Goal: Find specific page/section: Find specific page/section

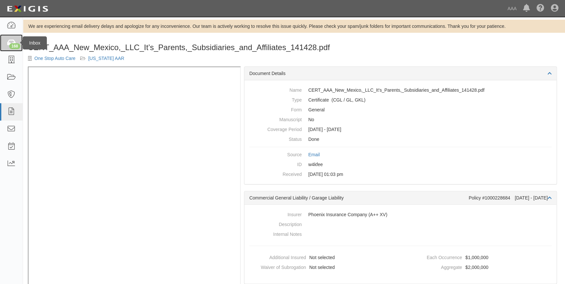
click at [15, 43] on div "168" at bounding box center [14, 46] width 11 height 6
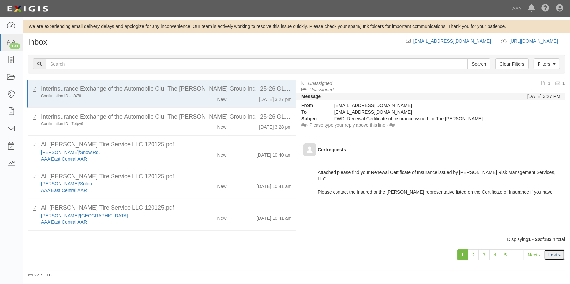
click at [551, 252] on link "Last »" at bounding box center [554, 254] width 21 height 11
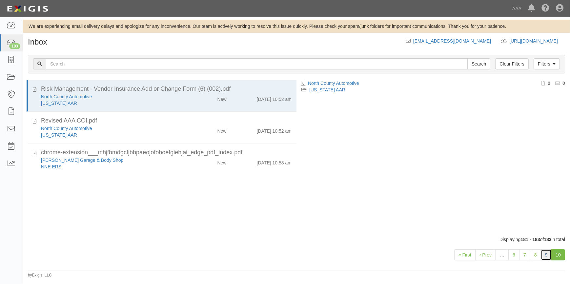
click at [544, 255] on link "9" at bounding box center [545, 254] width 11 height 11
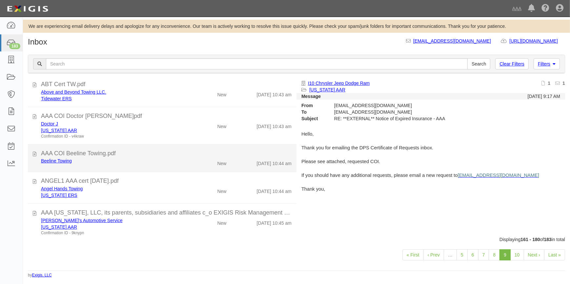
scroll to position [496, 0]
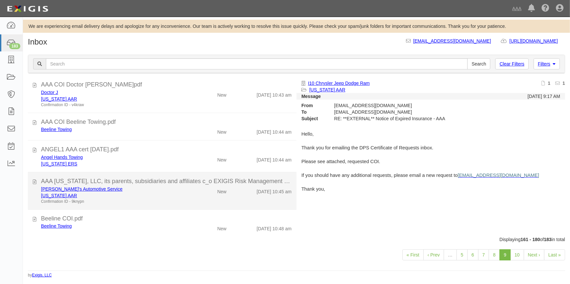
click at [121, 184] on div "AAA [US_STATE], LLC, its parents, subsidiaries and affiliates c_o EXIGIS Risk M…" at bounding box center [166, 181] width 250 height 9
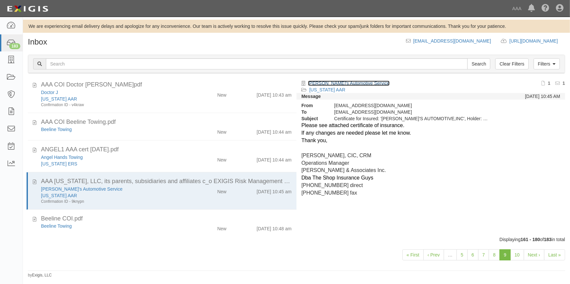
click at [321, 83] on link "[PERSON_NAME]'s Automotive Service" at bounding box center [349, 83] width 82 height 5
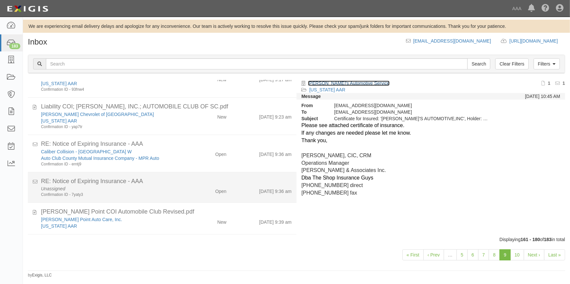
scroll to position [0, 0]
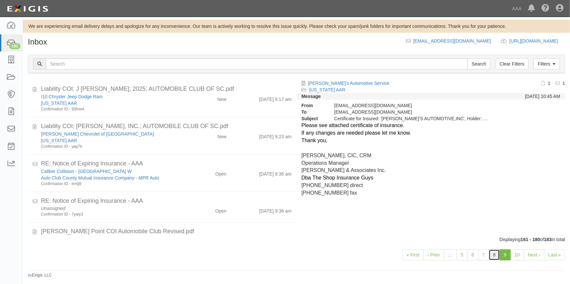
click at [493, 256] on link "8" at bounding box center [493, 254] width 11 height 11
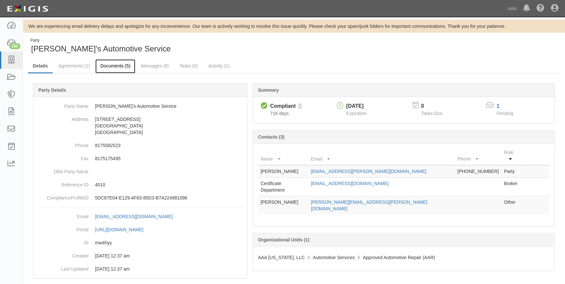
click at [118, 64] on link "Documents (5)" at bounding box center [115, 66] width 40 height 14
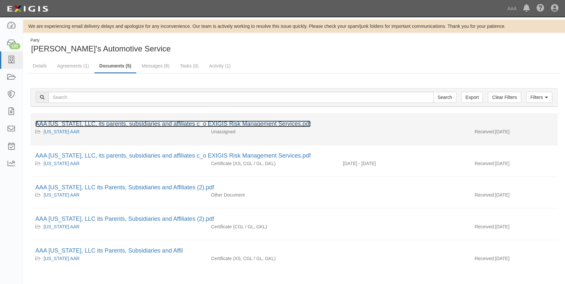
click at [152, 121] on link "AAA Texas, LLC, its parents, subsidiaries and affiliates c_o EXIGIS Risk Manage…" at bounding box center [172, 124] width 275 height 7
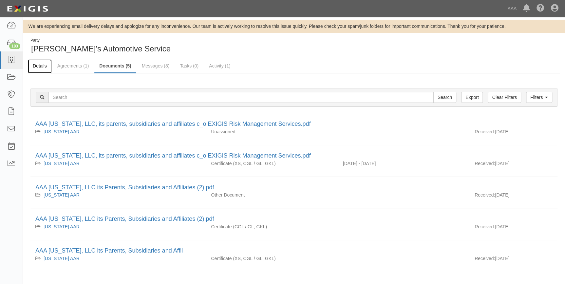
click at [36, 65] on link "Details" at bounding box center [40, 66] width 24 height 14
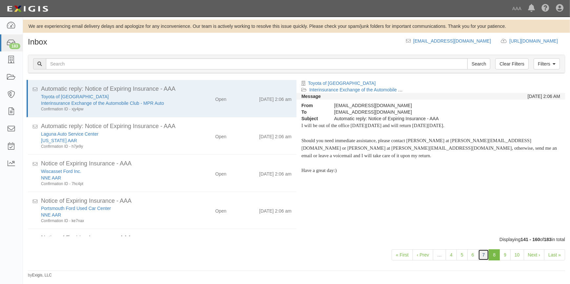
click at [483, 255] on link "7" at bounding box center [483, 254] width 11 height 11
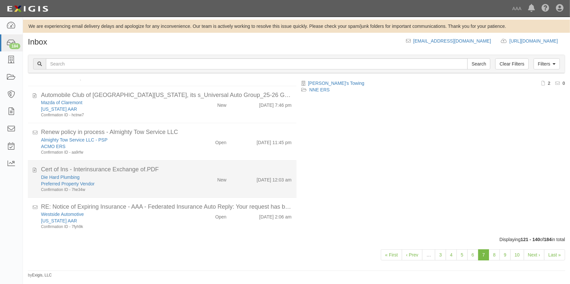
scroll to position [537, 0]
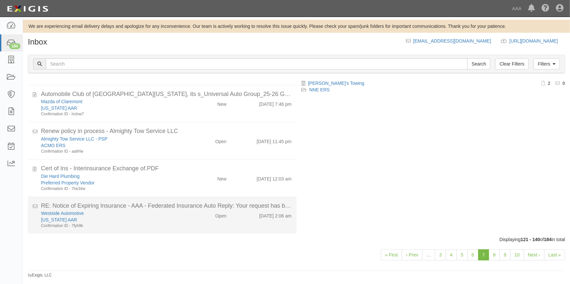
click at [170, 212] on div "Westside Automotive" at bounding box center [112, 213] width 142 height 7
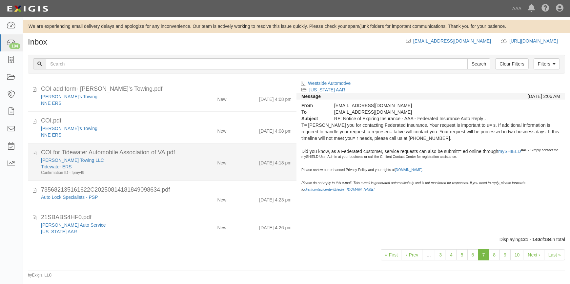
scroll to position [29, 0]
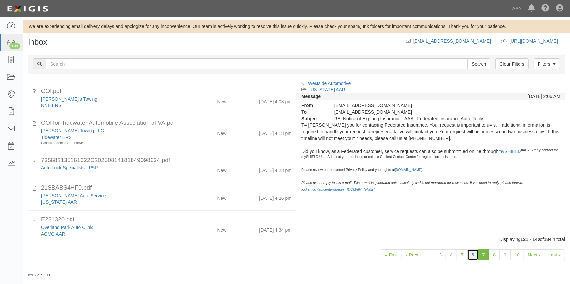
click at [469, 256] on link "6" at bounding box center [472, 254] width 11 height 11
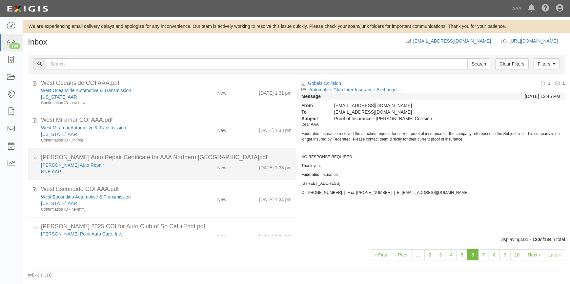
scroll to position [289, 0]
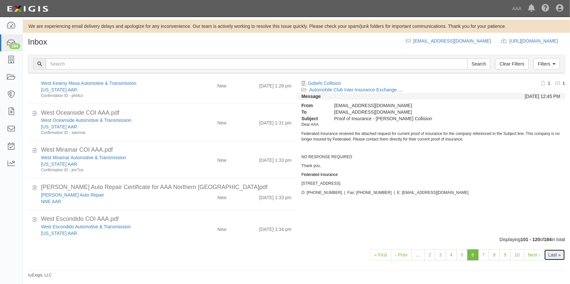
click at [549, 256] on link "Last »" at bounding box center [554, 254] width 21 height 11
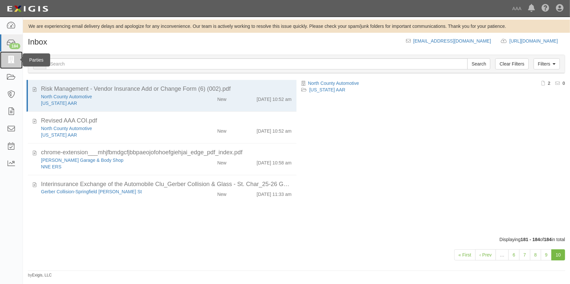
click at [11, 59] on icon at bounding box center [11, 60] width 9 height 8
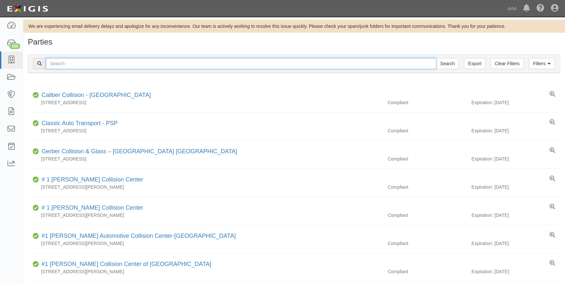
click at [87, 63] on input "text" at bounding box center [241, 63] width 391 height 11
type input "5092"
click at [436, 58] on input "Search" at bounding box center [447, 63] width 23 height 11
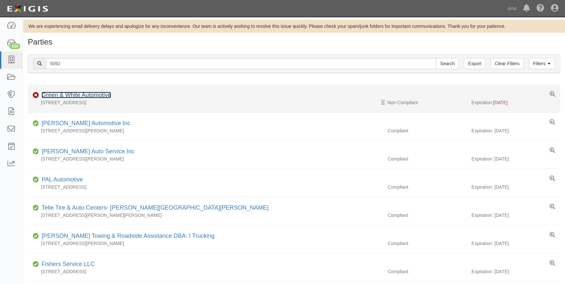
click at [98, 94] on link "Green & White Automotive" at bounding box center [76, 95] width 69 height 7
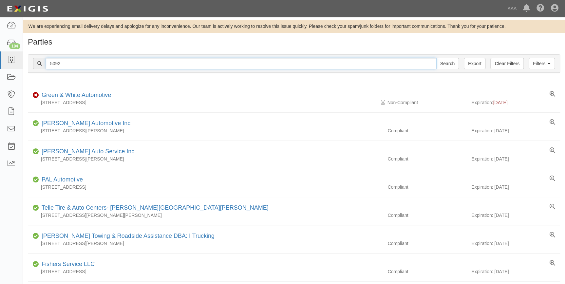
drag, startPoint x: 65, startPoint y: 66, endPoint x: 43, endPoint y: 66, distance: 22.6
click at [43, 66] on div "5092 Search" at bounding box center [246, 63] width 426 height 11
type input "1064"
click at [436, 58] on input "Search" at bounding box center [447, 63] width 23 height 11
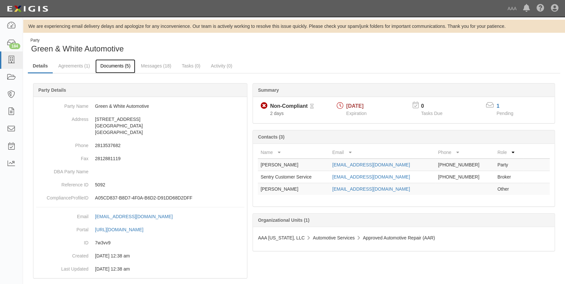
click at [113, 64] on link "Documents (5)" at bounding box center [115, 66] width 40 height 14
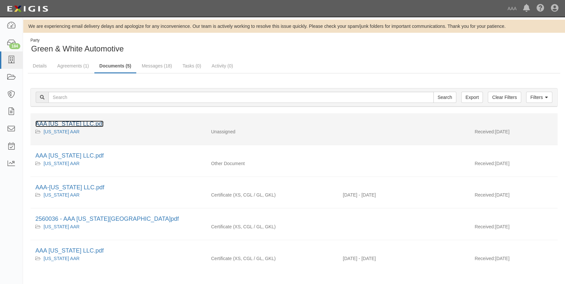
click at [68, 122] on link "AAA [US_STATE] LLC.pdf" at bounding box center [69, 124] width 68 height 7
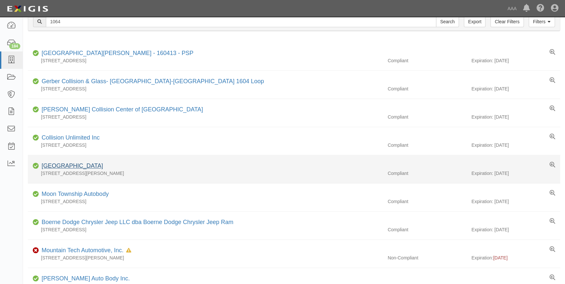
scroll to position [59, 0]
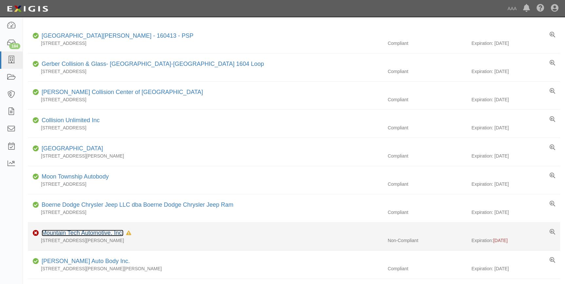
click at [83, 230] on link "Mountain Tech Automotive, Inc." at bounding box center [83, 233] width 82 height 7
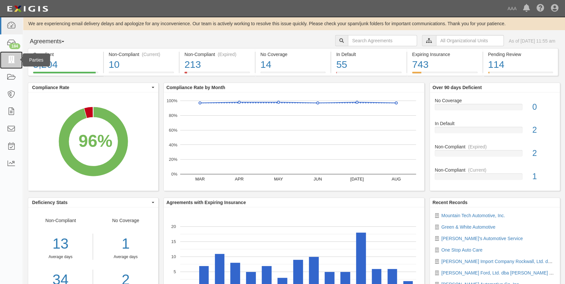
click at [11, 57] on icon at bounding box center [11, 60] width 9 height 8
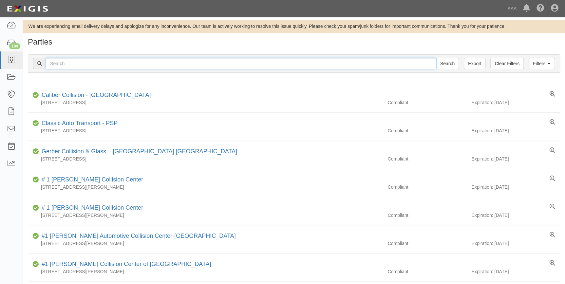
click at [237, 64] on input "text" at bounding box center [241, 63] width 391 height 11
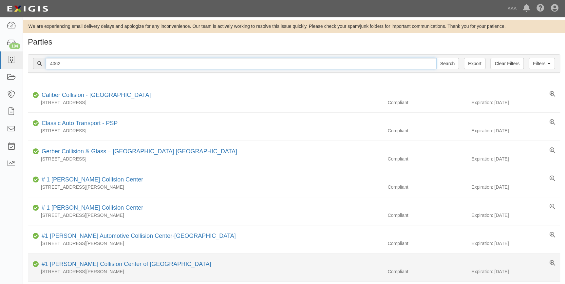
type input "4062"
click at [436, 58] on input "Search" at bounding box center [447, 63] width 23 height 11
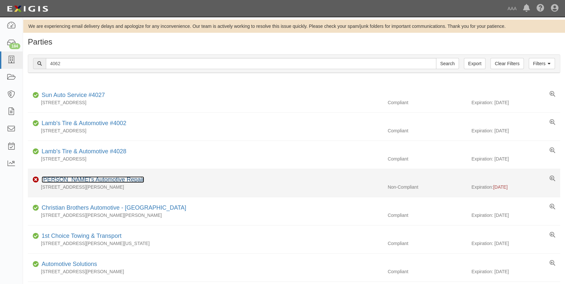
click at [68, 177] on link "Jeffrey's Automotive Repair" at bounding box center [93, 179] width 103 height 7
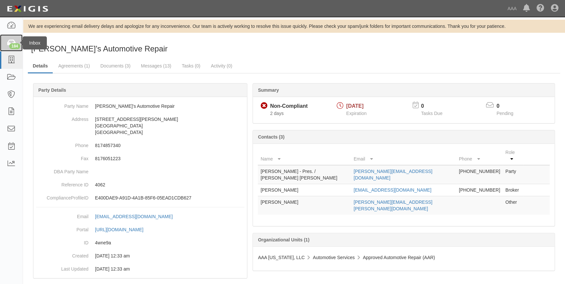
click at [12, 43] on div "184" at bounding box center [14, 46] width 11 height 6
